Goal: Transaction & Acquisition: Purchase product/service

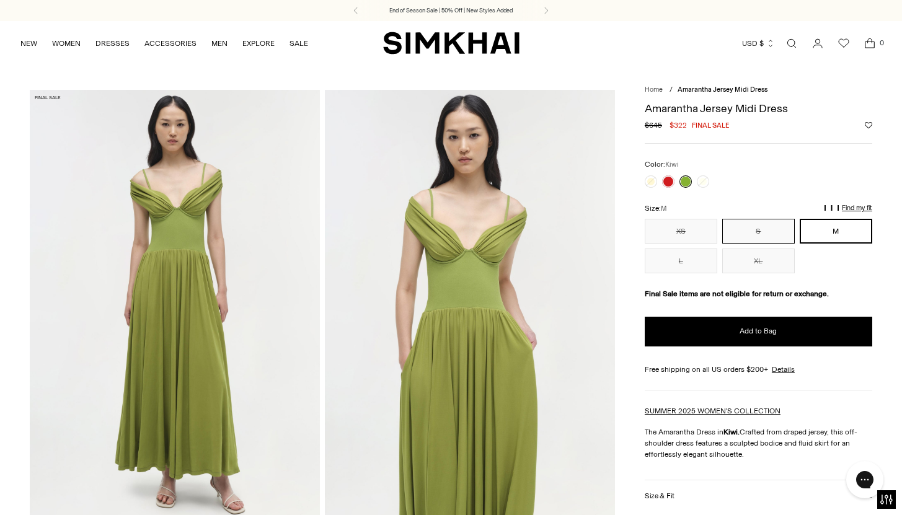
click at [756, 224] on button "S" at bounding box center [758, 231] width 73 height 25
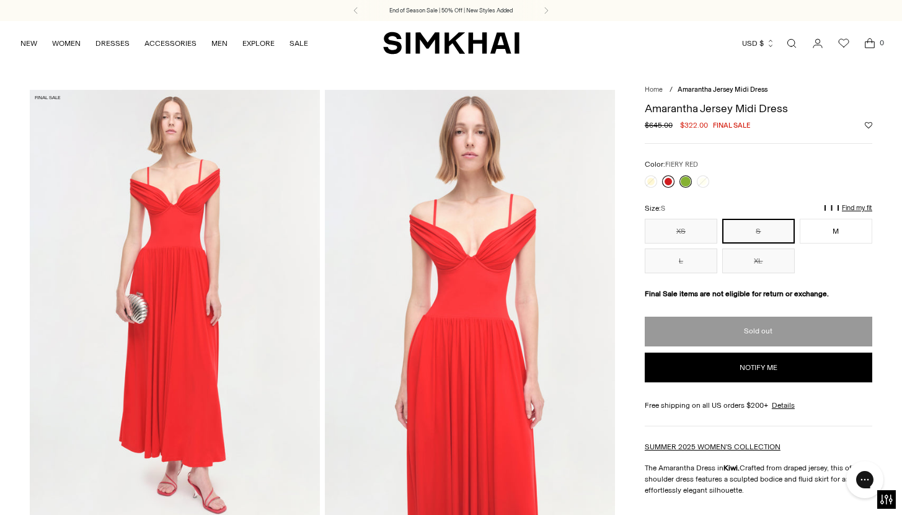
click at [668, 179] on link at bounding box center [668, 181] width 12 height 12
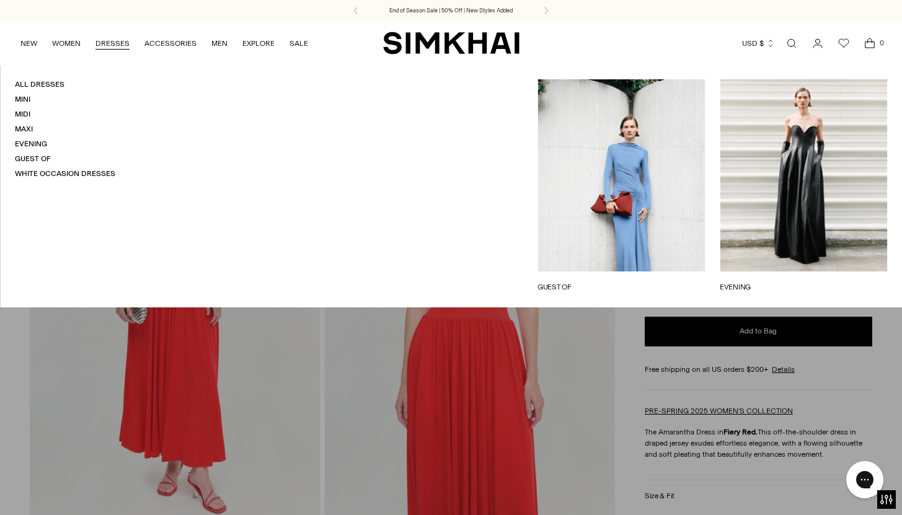
click at [624, 281] on link "GUEST OF" at bounding box center [621, 286] width 167 height 11
